Goal: Navigation & Orientation: Find specific page/section

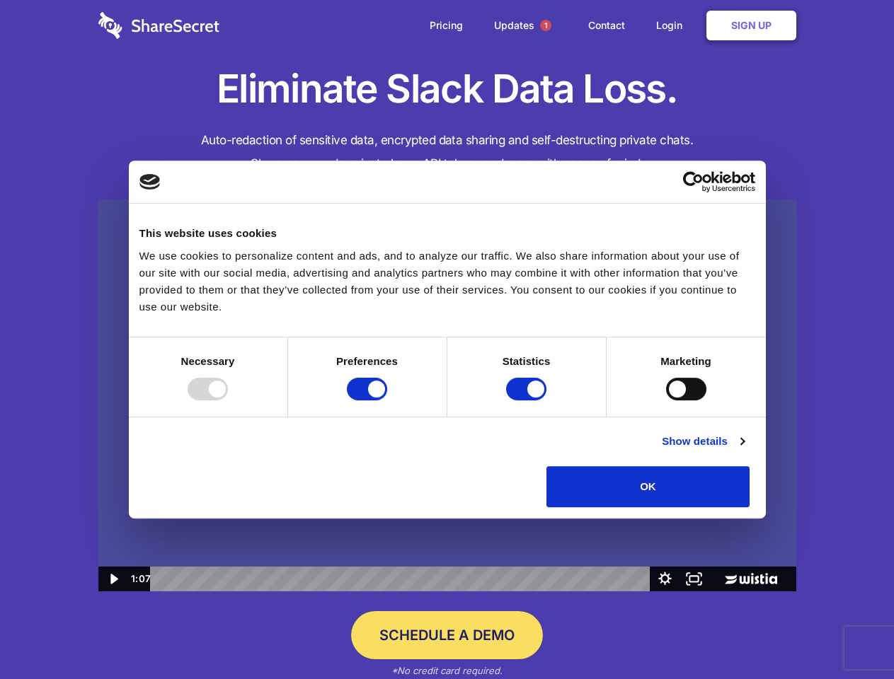
click at [447, 340] on img at bounding box center [447, 396] width 698 height 393
click at [228, 401] on div at bounding box center [208, 389] width 40 height 23
click at [387, 401] on input "Preferences" at bounding box center [367, 389] width 40 height 23
checkbox input "false"
click at [528, 401] on input "Statistics" at bounding box center [526, 389] width 40 height 23
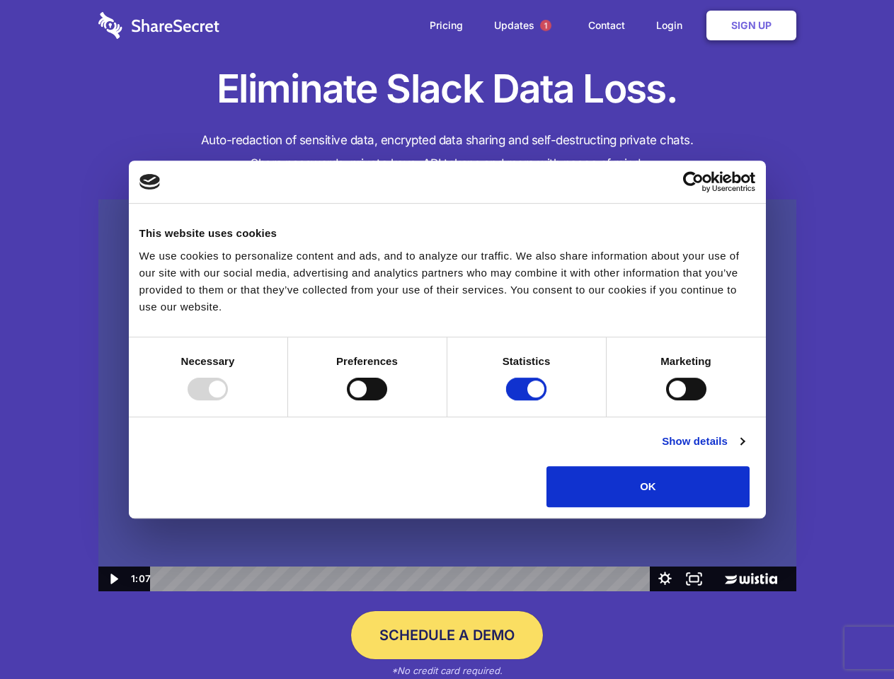
checkbox input "false"
click at [666, 401] on input "Marketing" at bounding box center [686, 389] width 40 height 23
checkbox input "true"
click at [744, 450] on link "Show details" at bounding box center [703, 441] width 82 height 17
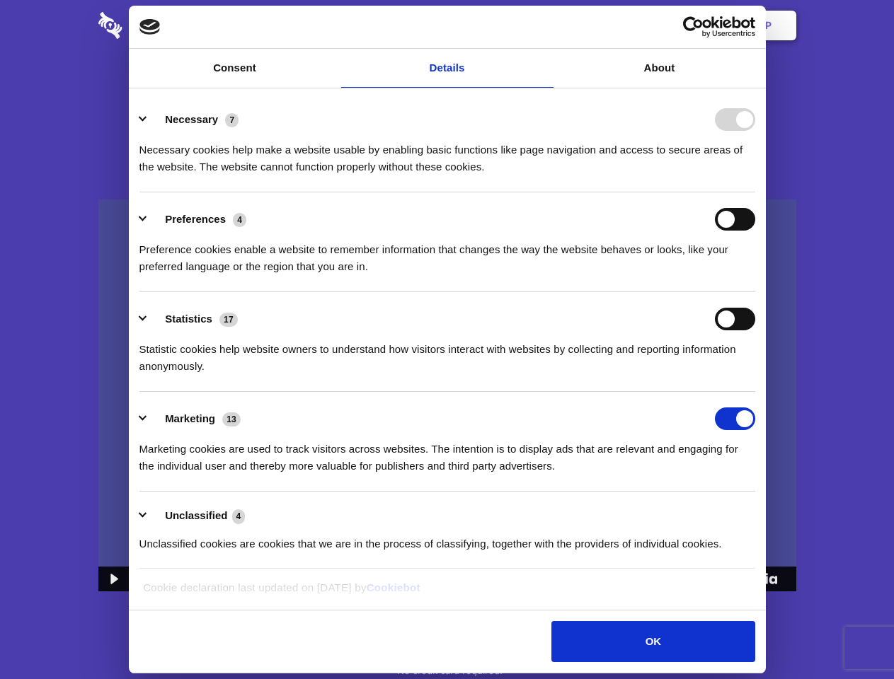
click at [755, 192] on li "Necessary 7 Necessary cookies help make a website usable by enabling basic func…" at bounding box center [447, 143] width 616 height 100
click at [545, 25] on span "1" at bounding box center [545, 25] width 11 height 11
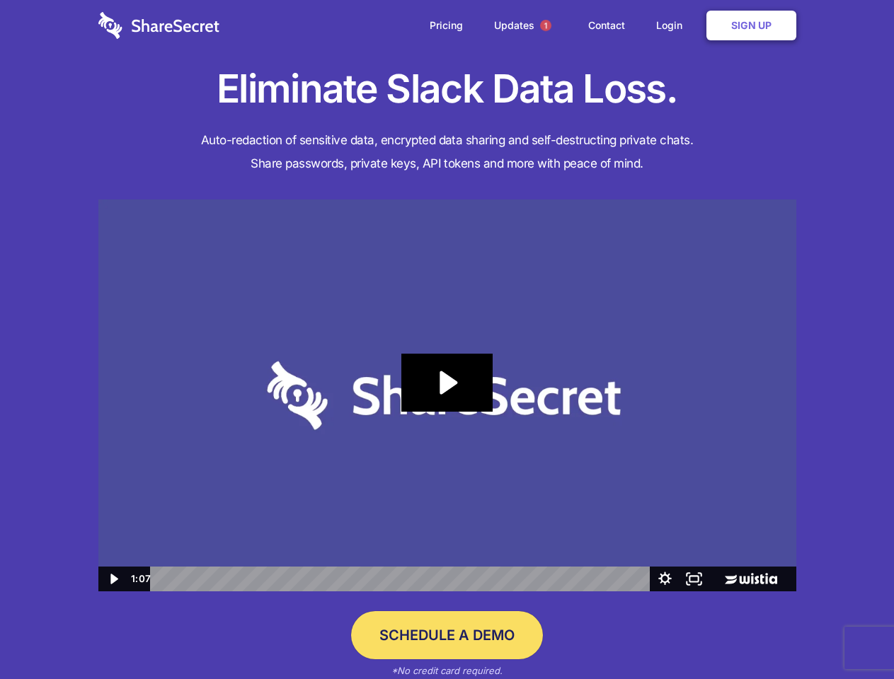
click at [447, 396] on icon "Play Video: Sharesecret Slack Extension" at bounding box center [446, 383] width 91 height 58
